Goal: Find specific page/section

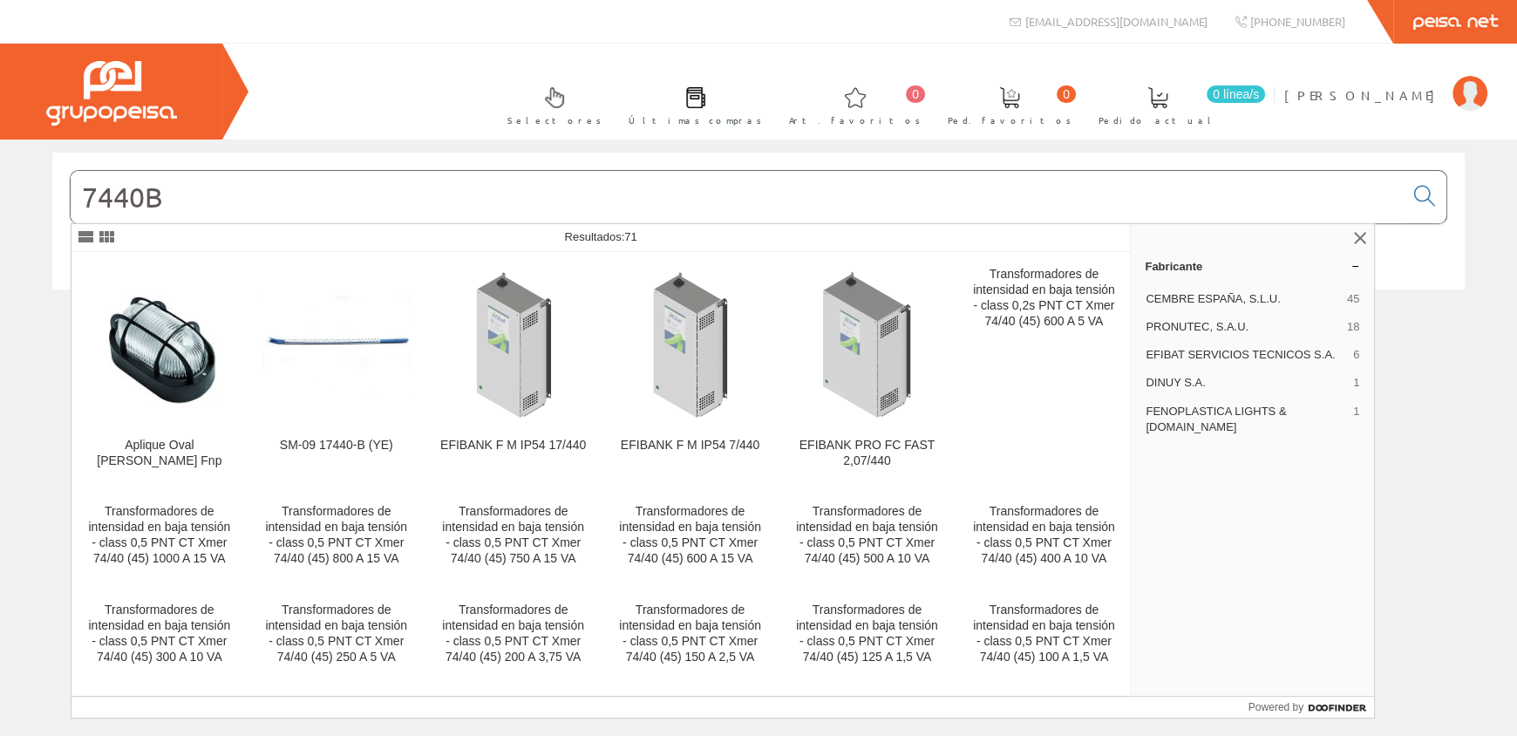
drag, startPoint x: 145, startPoint y: 188, endPoint x: 34, endPoint y: 177, distance: 111.3
click at [39, 179] on div "7440B" at bounding box center [758, 232] width 1438 height 159
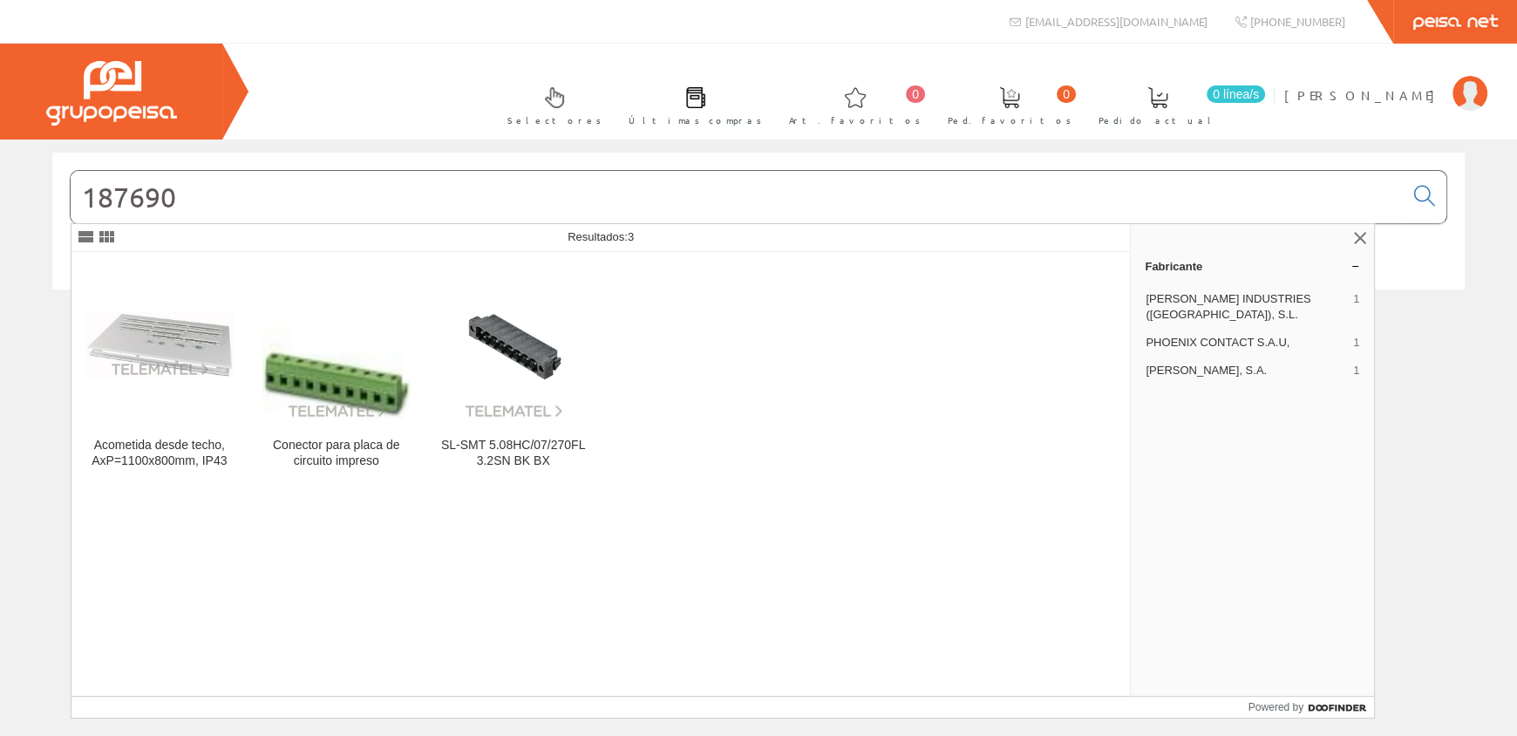
drag, startPoint x: 173, startPoint y: 192, endPoint x: 0, endPoint y: 183, distance: 172.8
click at [0, 183] on div "187690 © Grupo Peisa" at bounding box center [758, 239] width 1517 height 173
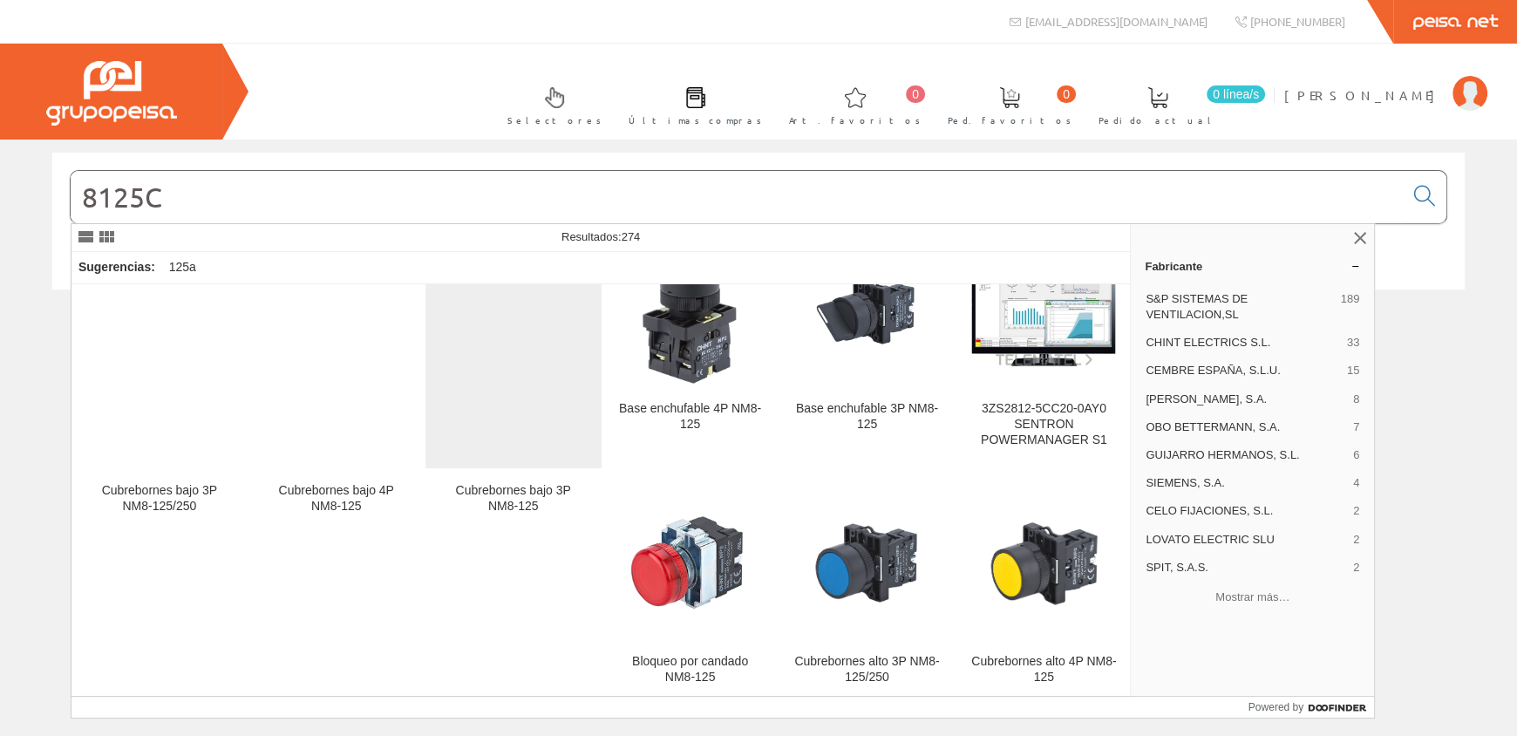
scroll to position [349, 0]
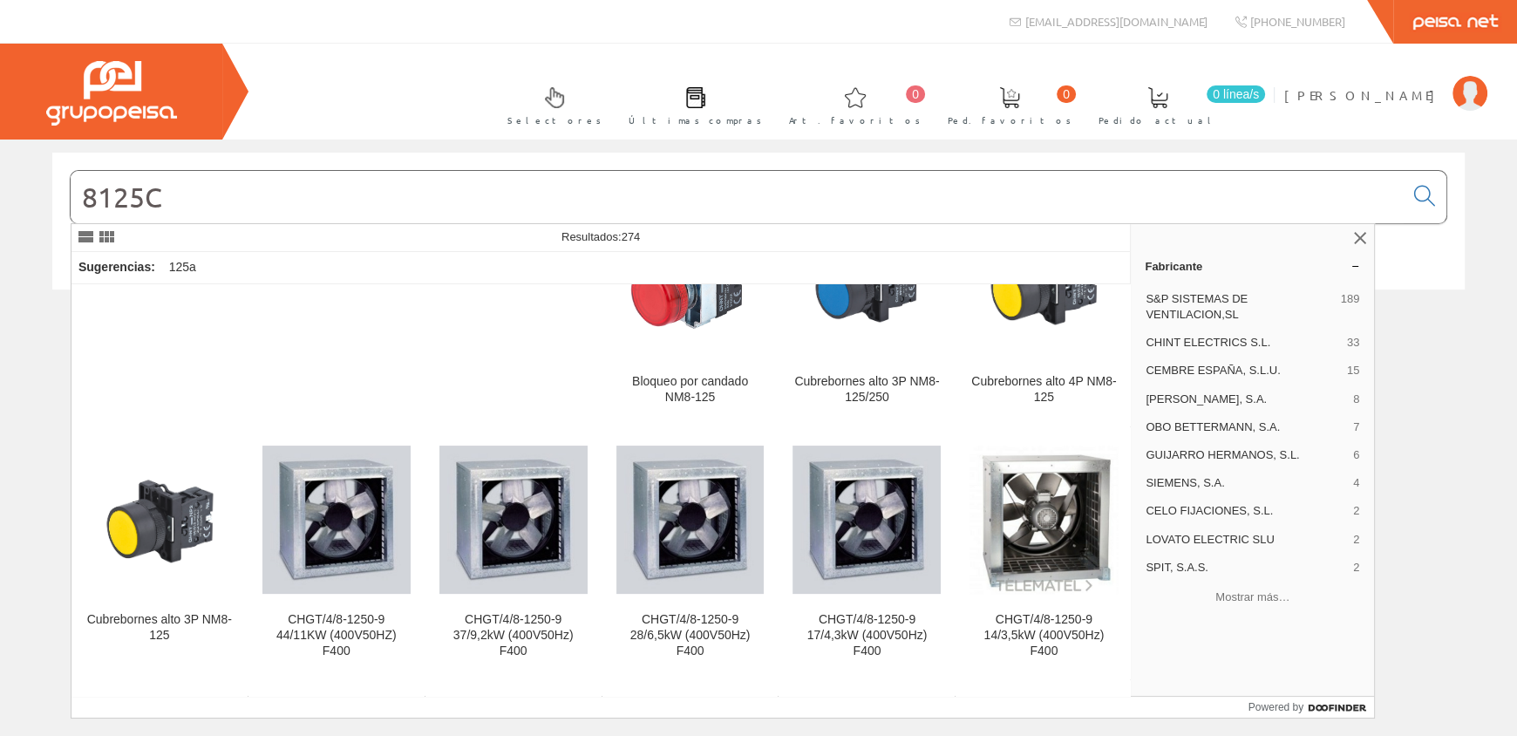
type input "8125C"
